Goal: Use online tool/utility: Use online tool/utility

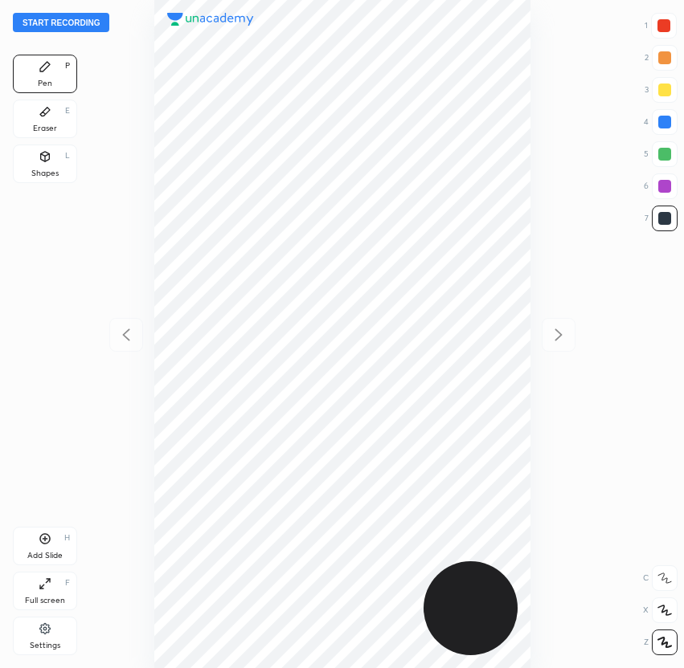
scroll to position [668, 427]
click at [55, 24] on button "Start recording" at bounding box center [61, 22] width 96 height 19
click at [59, 168] on div "Shapes L" at bounding box center [45, 164] width 64 height 39
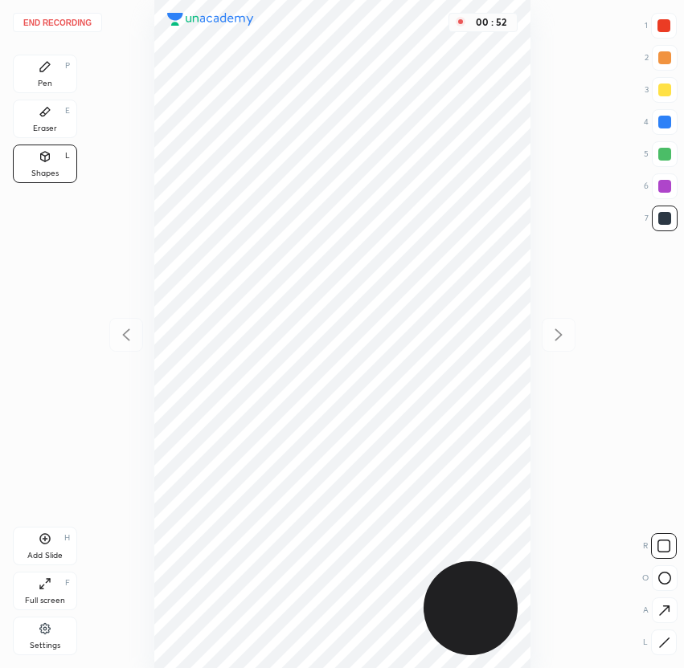
click at [660, 611] on icon at bounding box center [664, 611] width 17 height 17
click at [50, 80] on div "Pen" at bounding box center [45, 84] width 14 height 8
click at [164, 232] on div "01 : 31" at bounding box center [342, 334] width 427 height 668
drag, startPoint x: 662, startPoint y: 25, endPoint x: 639, endPoint y: 38, distance: 25.9
click at [662, 25] on div at bounding box center [663, 25] width 13 height 13
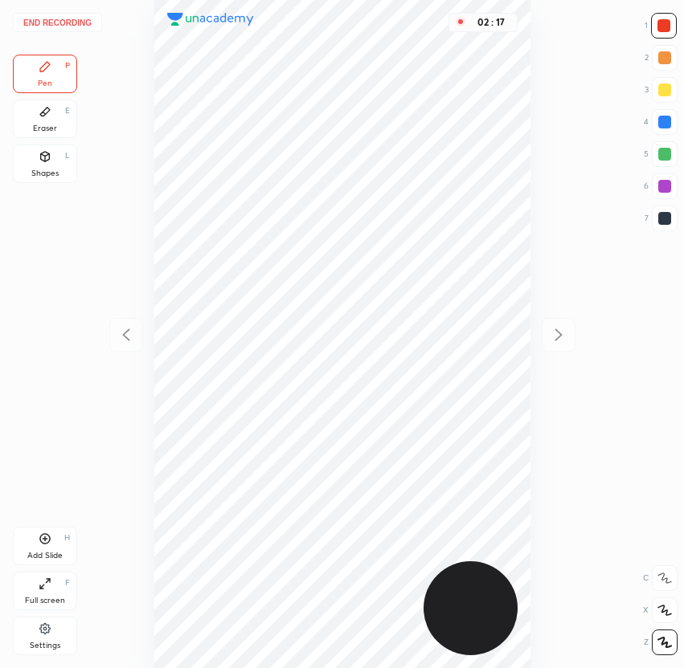
click at [660, 184] on div at bounding box center [664, 186] width 13 height 13
click at [663, 125] on div at bounding box center [664, 122] width 13 height 13
click at [668, 185] on div at bounding box center [664, 186] width 13 height 13
click at [664, 121] on div at bounding box center [664, 122] width 13 height 13
drag, startPoint x: 667, startPoint y: 186, endPoint x: 658, endPoint y: 182, distance: 9.4
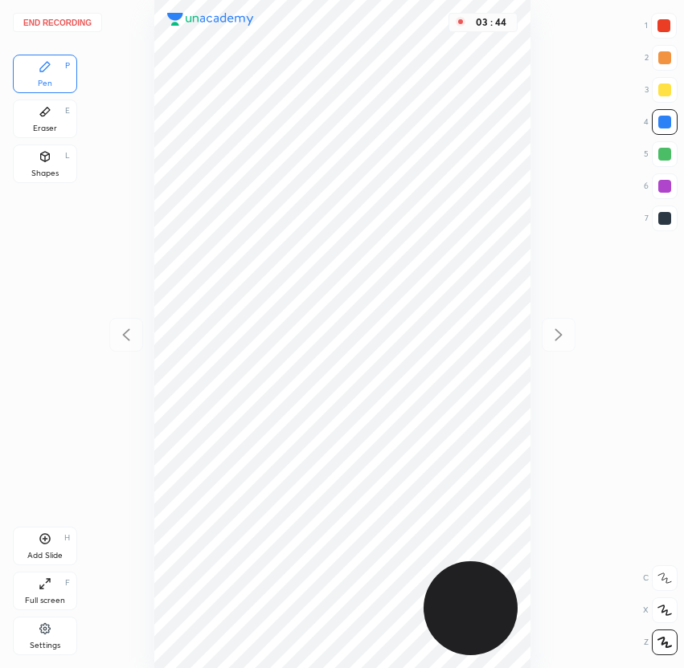
click at [664, 186] on div at bounding box center [664, 186] width 13 height 13
click at [658, 120] on div at bounding box center [664, 122] width 13 height 13
drag, startPoint x: 664, startPoint y: 154, endPoint x: 655, endPoint y: 168, distance: 16.3
click at [664, 155] on div at bounding box center [664, 154] width 13 height 13
click at [535, 518] on div "04 : 00" at bounding box center [342, 334] width 427 height 668
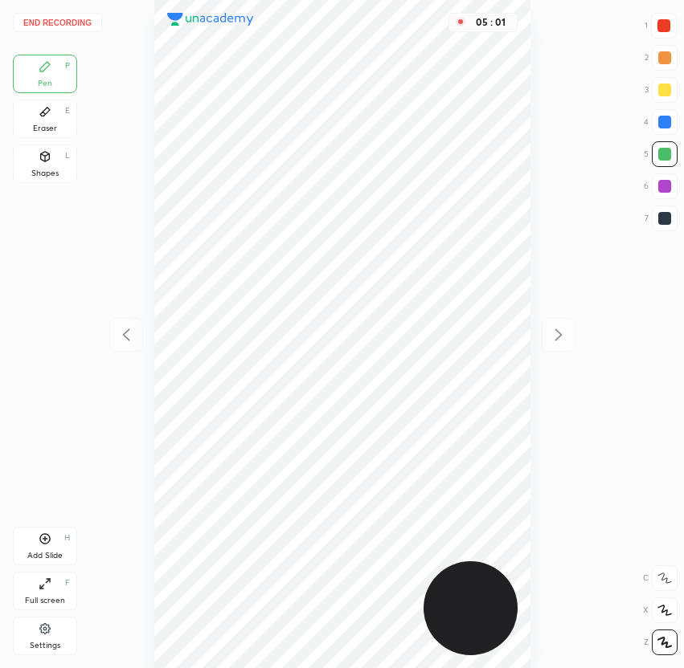
click at [658, 124] on div at bounding box center [664, 122] width 13 height 13
click at [47, 536] on icon at bounding box center [45, 539] width 13 height 13
click at [661, 218] on div at bounding box center [664, 218] width 13 height 13
click at [661, 150] on div at bounding box center [664, 154] width 13 height 13
click at [118, 348] on div at bounding box center [126, 335] width 34 height 34
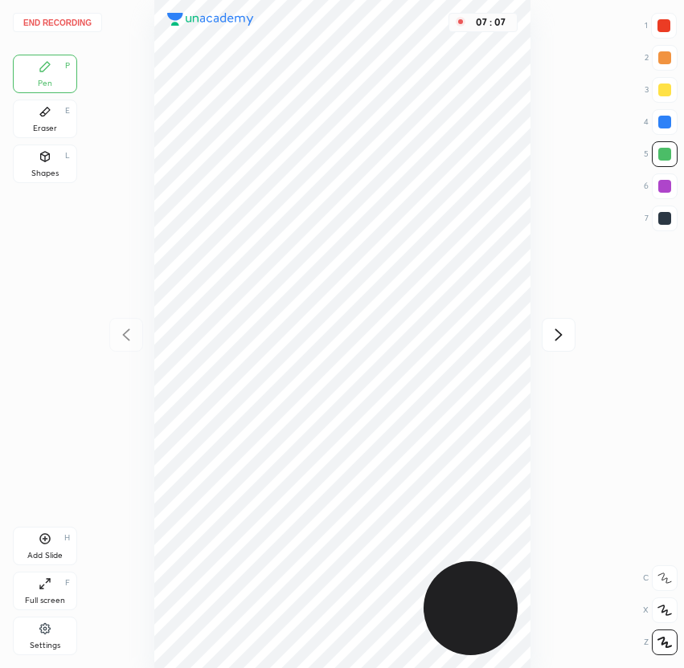
click at [658, 56] on div at bounding box center [664, 57] width 13 height 13
click at [56, 25] on button "End recording" at bounding box center [57, 22] width 89 height 19
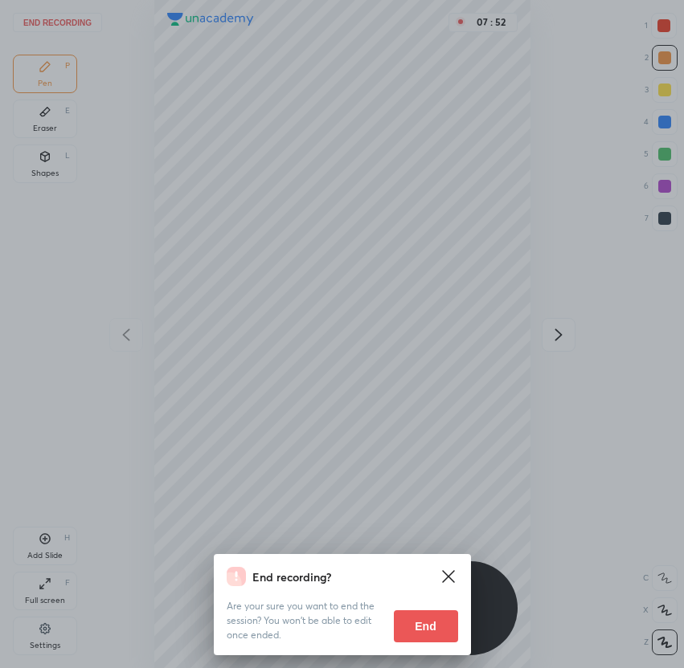
click at [439, 629] on button "End" at bounding box center [426, 627] width 64 height 32
